Goal: Information Seeking & Learning: Learn about a topic

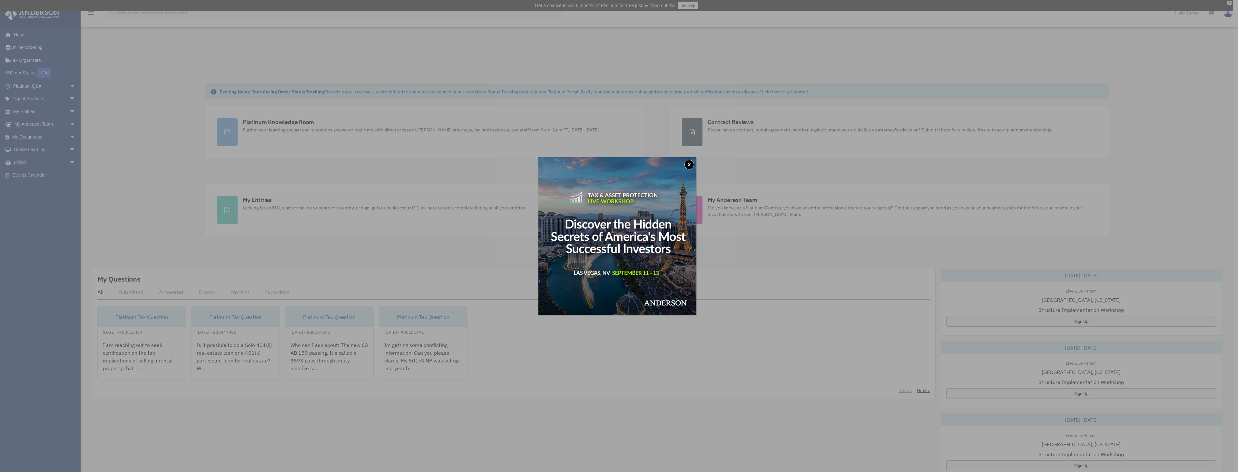
click at [692, 165] on button "x" at bounding box center [690, 165] width 10 height 10
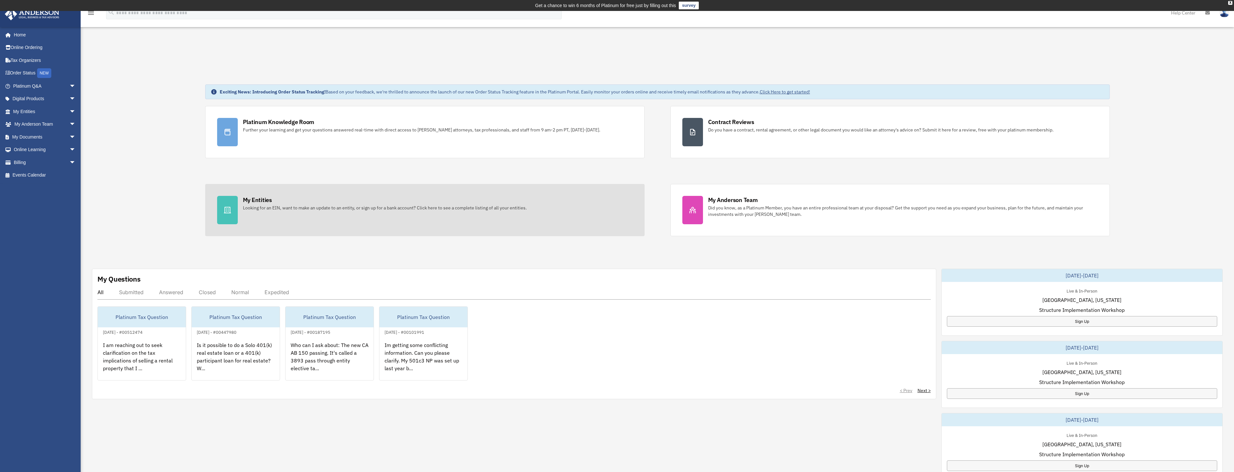
click at [254, 206] on div "Looking for an EIN, want to make an update to an entity, or sign up for a bank …" at bounding box center [385, 208] width 284 height 6
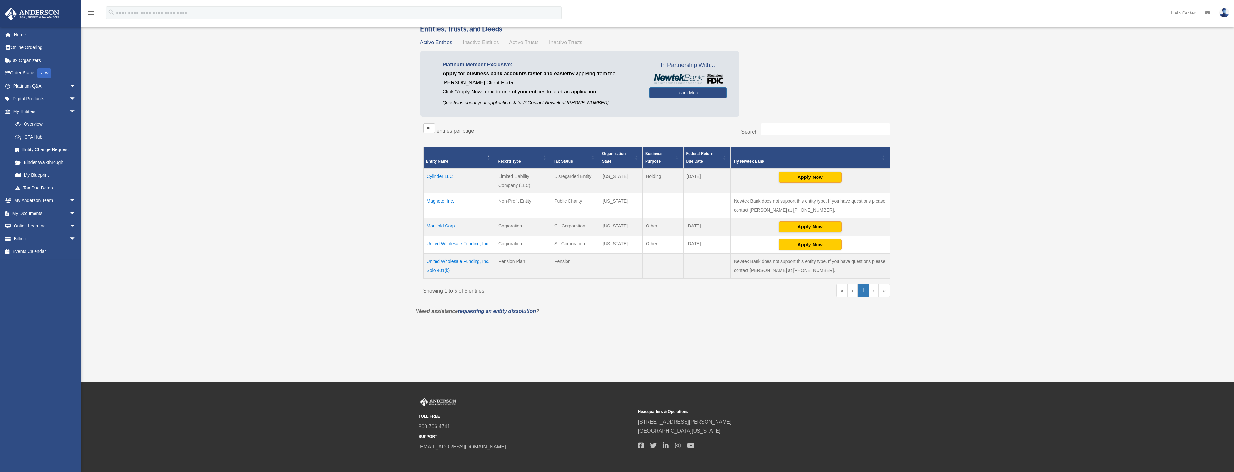
scroll to position [56, 0]
click at [69, 201] on span "arrow_drop_down" at bounding box center [75, 200] width 13 height 13
click at [52, 224] on link "Anderson System" at bounding box center [47, 226] width 76 height 13
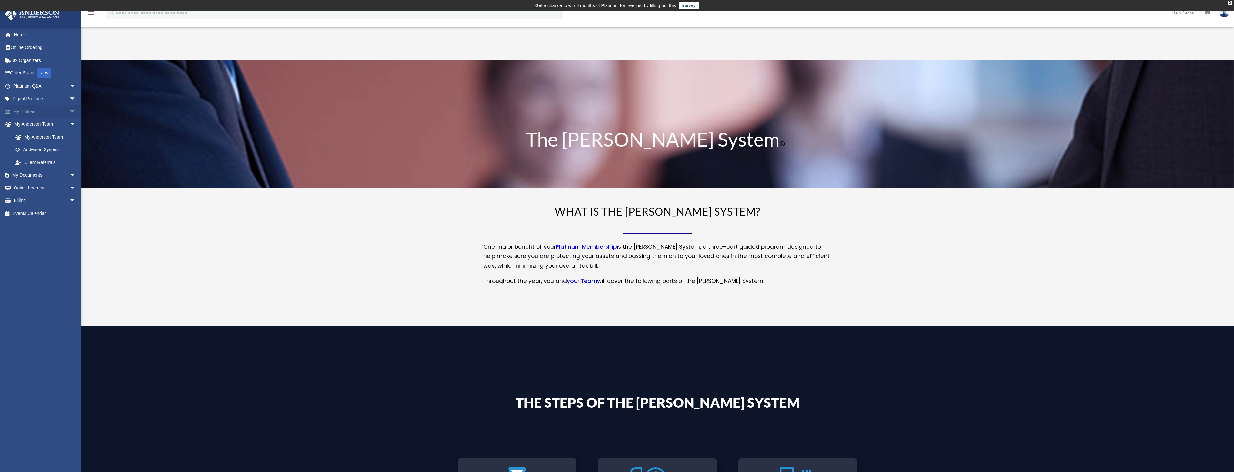
click at [41, 112] on link "My Entities arrow_drop_down" at bounding box center [45, 111] width 81 height 13
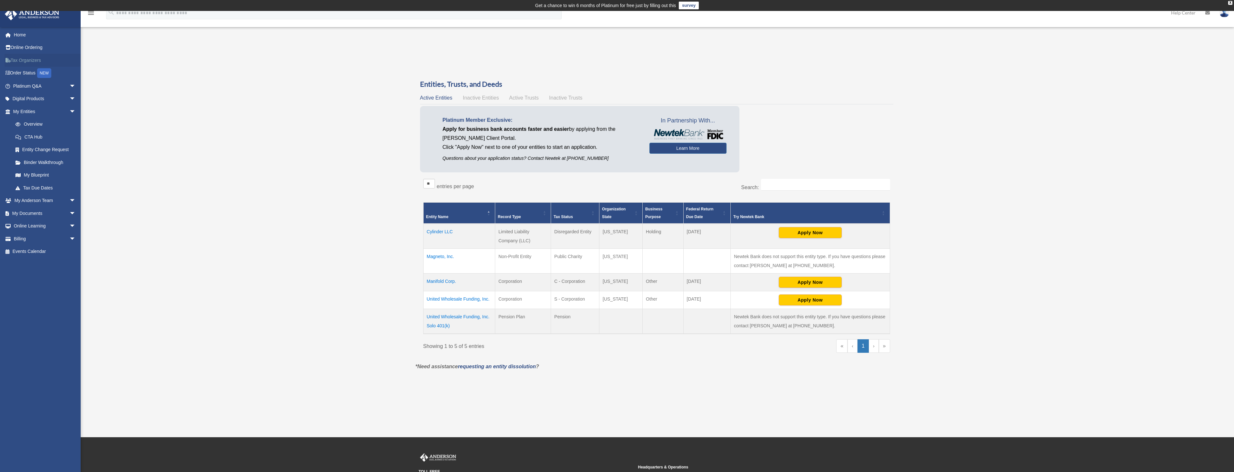
click at [29, 63] on link "Tax Organizers" at bounding box center [45, 60] width 81 height 13
click at [22, 215] on link "My Documents arrow_drop_down" at bounding box center [45, 213] width 81 height 13
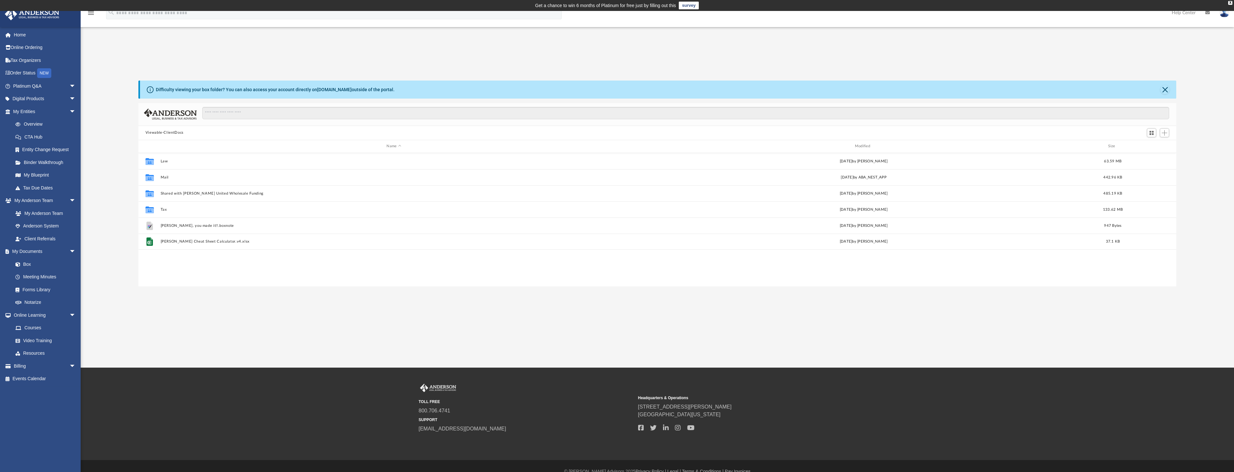
scroll to position [142, 1033]
click at [35, 189] on link "Tax Due Dates" at bounding box center [47, 188] width 76 height 13
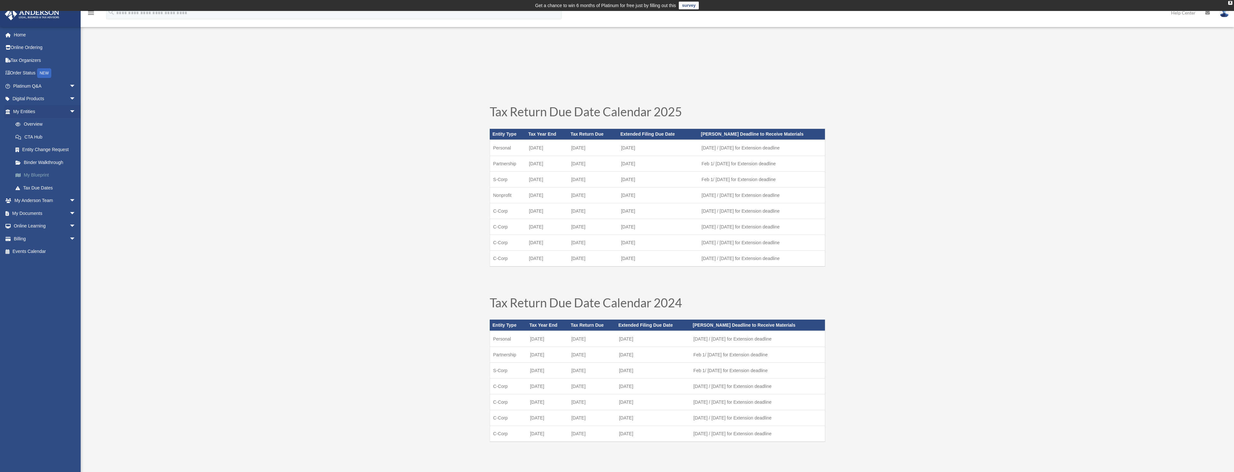
click at [34, 177] on link "My Blueprint" at bounding box center [47, 175] width 76 height 13
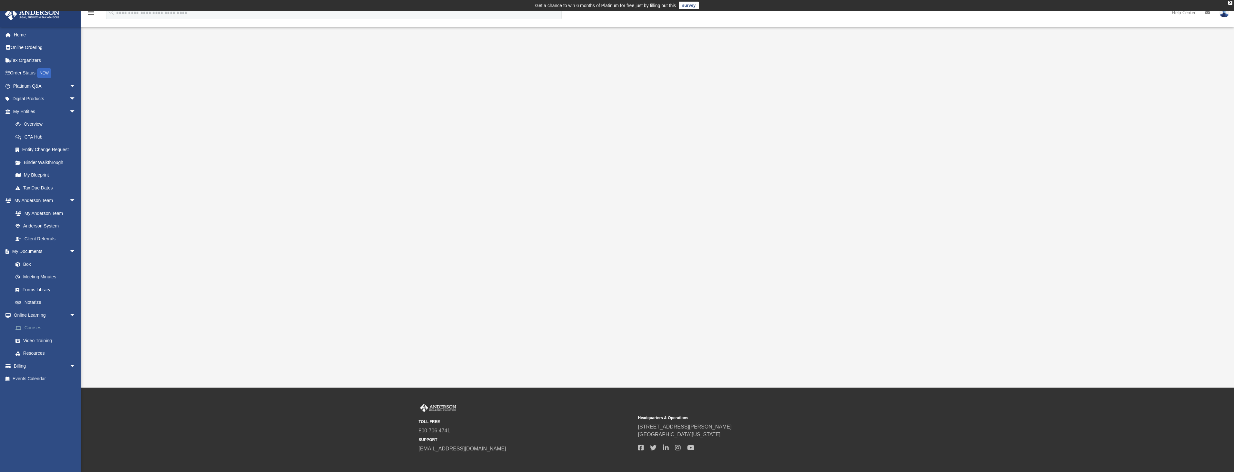
click at [36, 331] on link "Courses" at bounding box center [47, 328] width 76 height 13
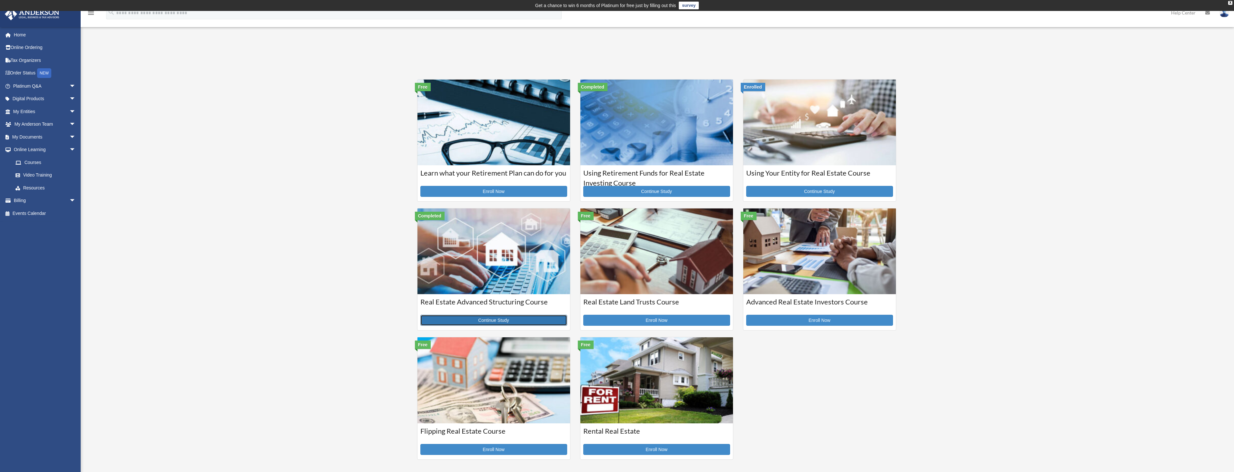
click at [504, 322] on link "Continue Study" at bounding box center [493, 320] width 147 height 11
